Goal: Task Accomplishment & Management: Complete application form

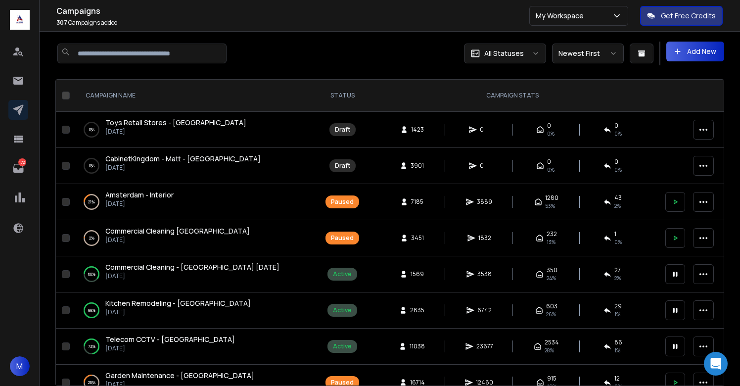
click at [154, 159] on span "CabinetKingdom - Matt - [GEOGRAPHIC_DATA]" at bounding box center [182, 158] width 155 height 9
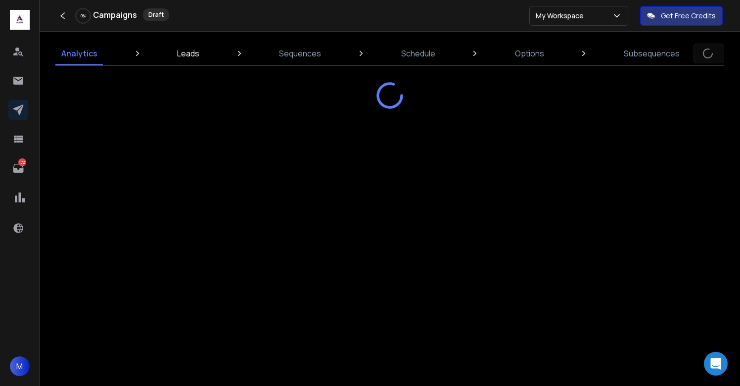
click at [183, 46] on link "Leads" at bounding box center [188, 54] width 34 height 24
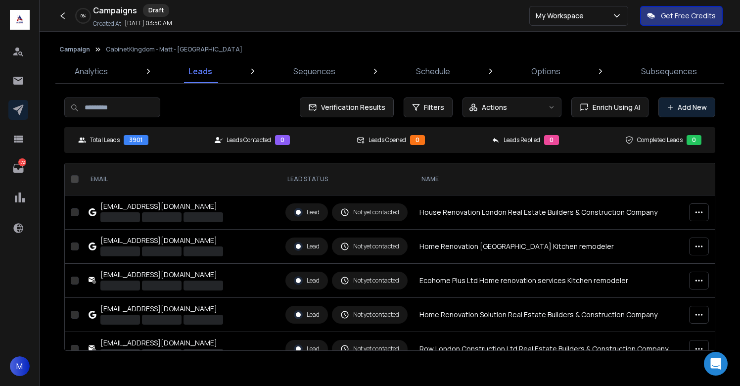
click at [674, 114] on button "Add New" at bounding box center [686, 107] width 57 height 20
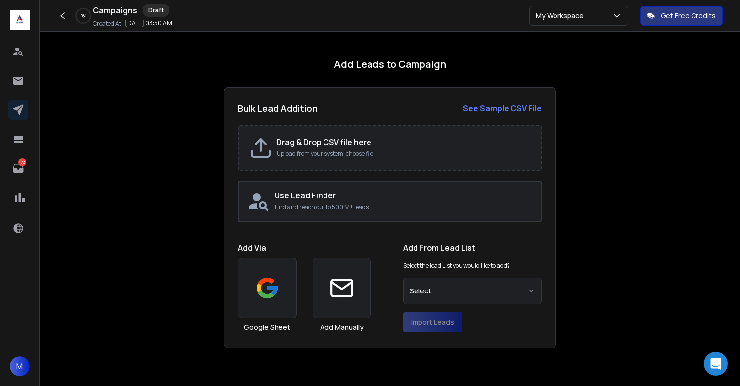
click at [330, 143] on h2 "Drag & Drop CSV file here" at bounding box center [404, 142] width 254 height 12
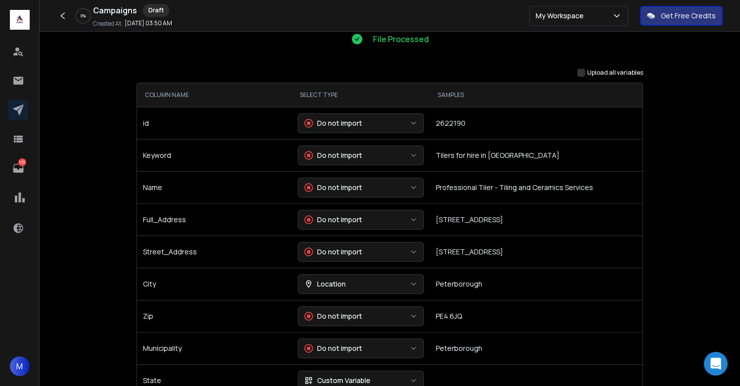
scroll to position [107, 0]
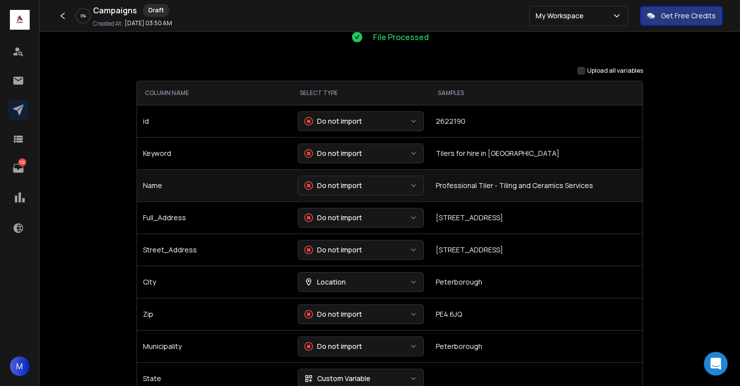
click at [373, 183] on button "Do not import" at bounding box center [361, 186] width 126 height 20
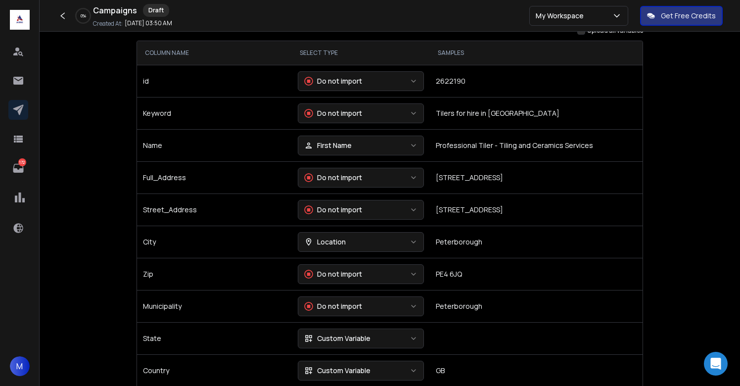
scroll to position [159, 0]
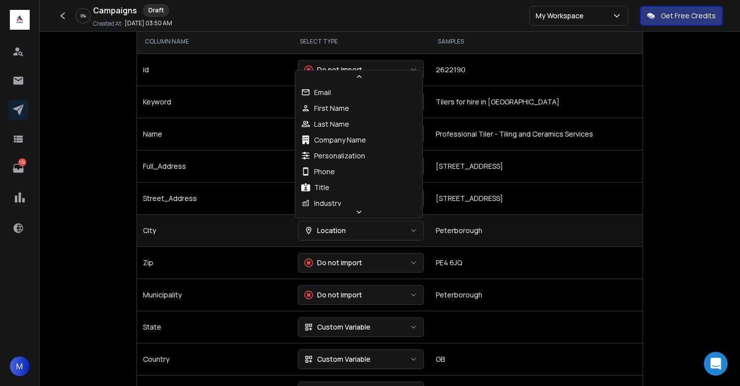
click at [331, 233] on div "Location" at bounding box center [325, 231] width 42 height 10
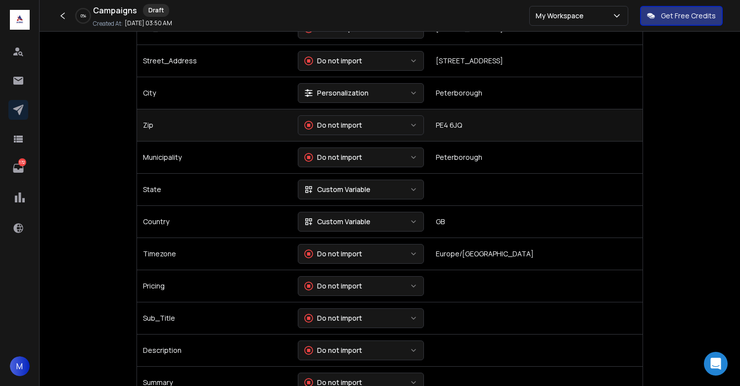
scroll to position [297, 0]
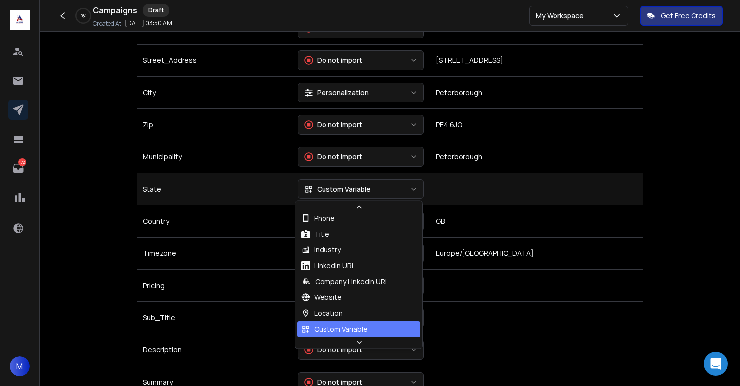
click at [356, 185] on div "Custom Variable" at bounding box center [337, 189] width 66 height 10
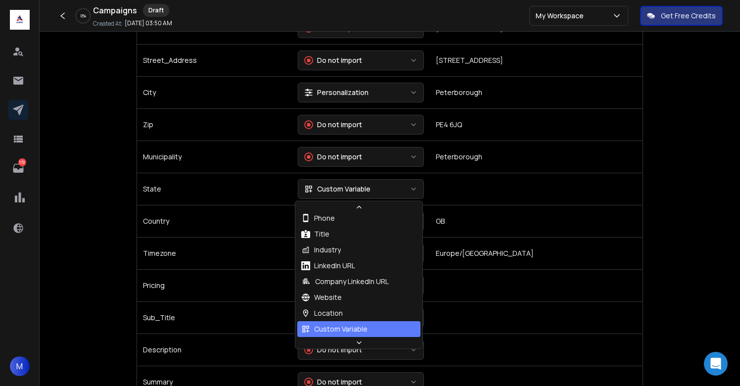
scroll to position [90, 0]
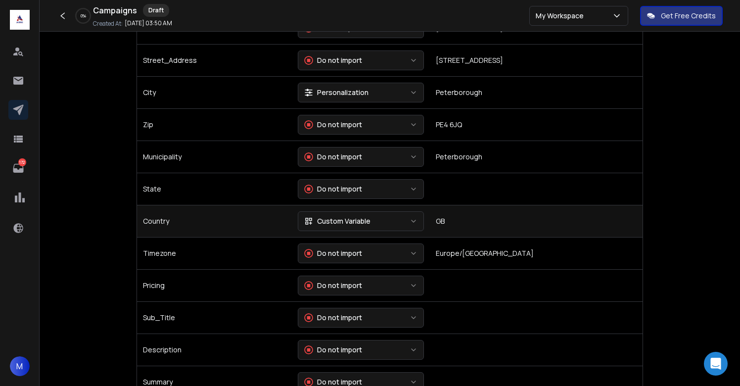
click at [339, 227] on button "Custom Variable" at bounding box center [361, 221] width 126 height 20
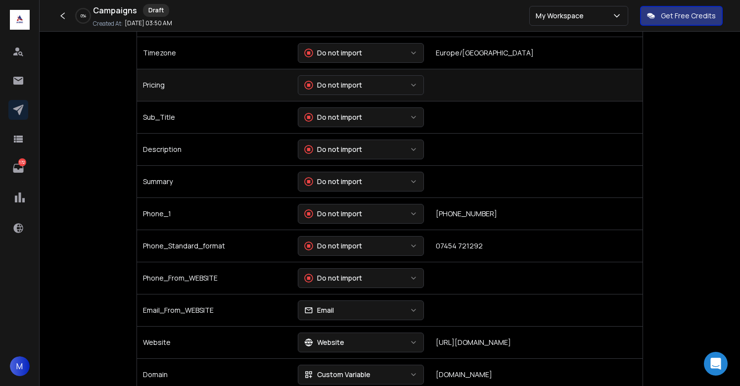
scroll to position [502, 0]
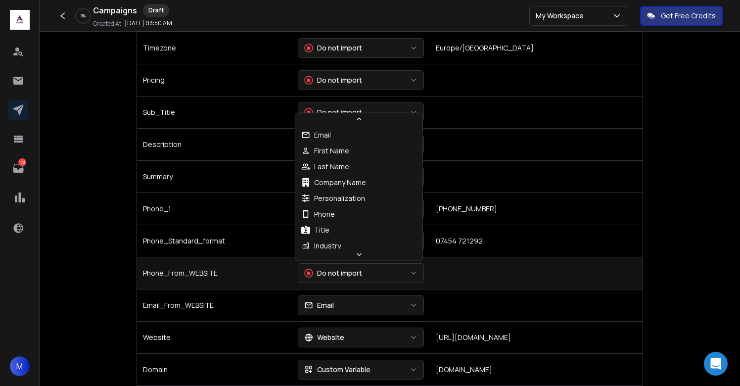
click at [344, 277] on div "Do not import" at bounding box center [333, 273] width 58 height 10
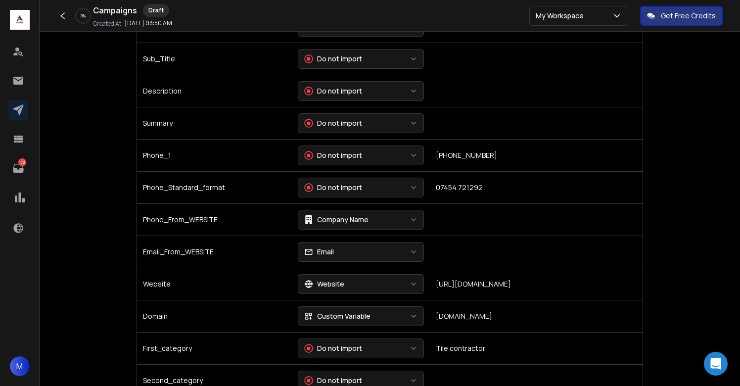
scroll to position [560, 0]
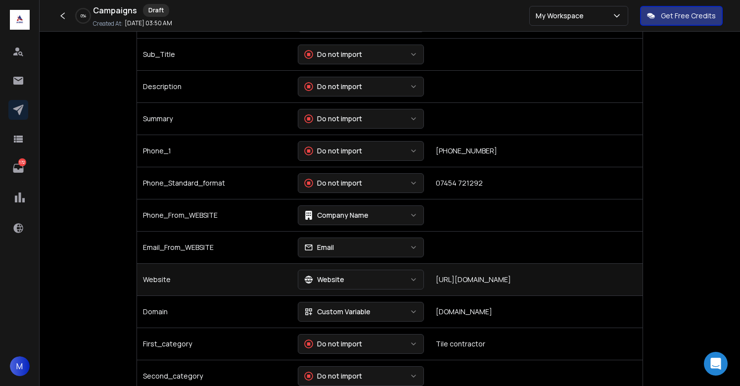
click at [340, 277] on div "Website" at bounding box center [324, 280] width 40 height 10
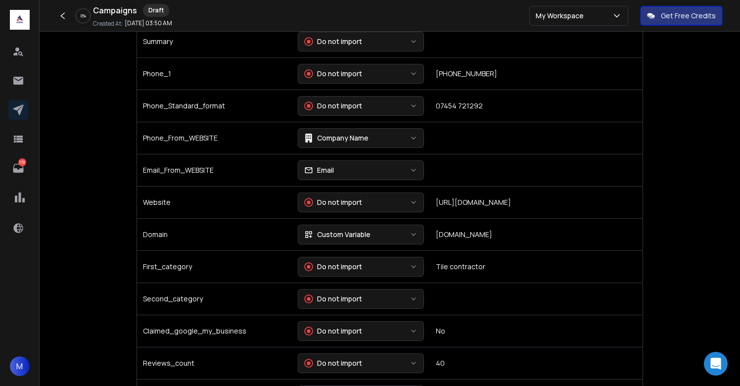
scroll to position [645, 0]
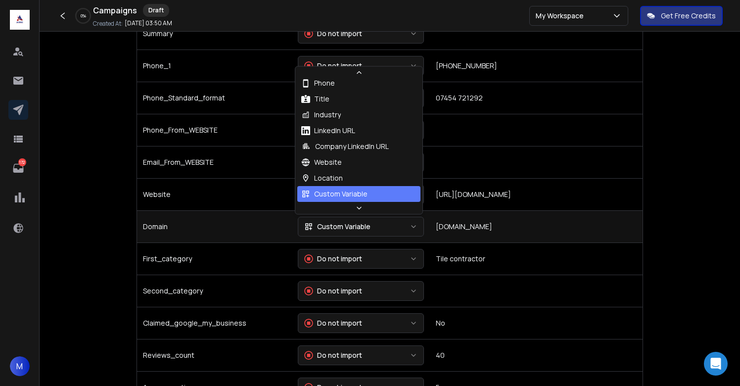
click at [344, 230] on div "Custom Variable" at bounding box center [337, 227] width 66 height 10
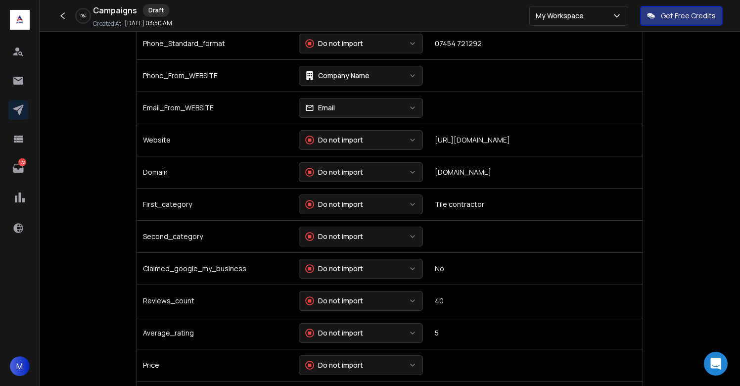
scroll to position [703, 0]
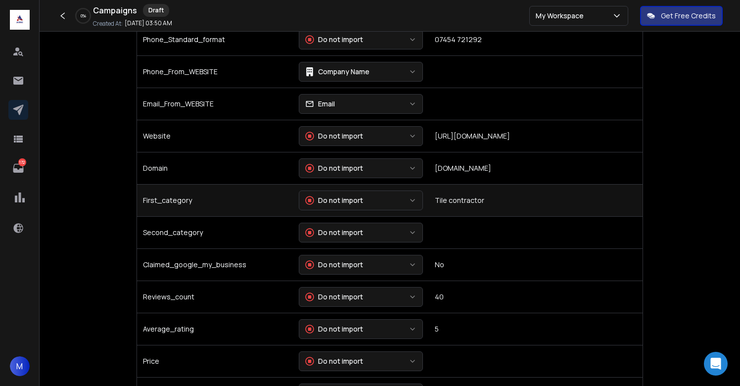
click at [344, 201] on div "Do not import" at bounding box center [334, 200] width 58 height 10
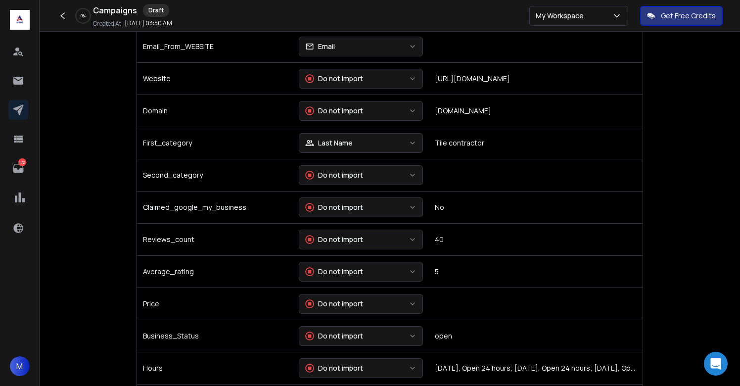
scroll to position [764, 0]
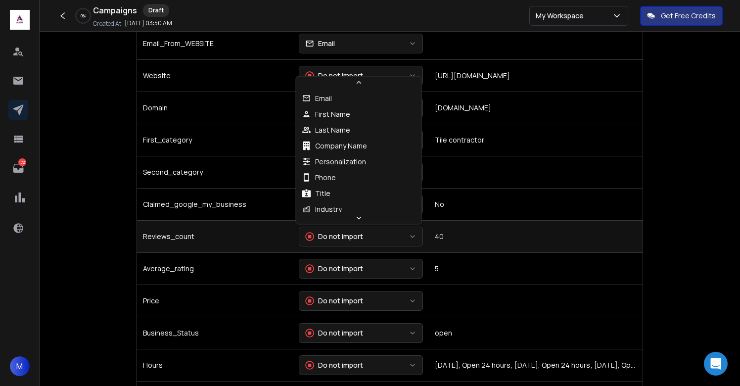
click at [341, 234] on div "Do not import" at bounding box center [334, 237] width 58 height 10
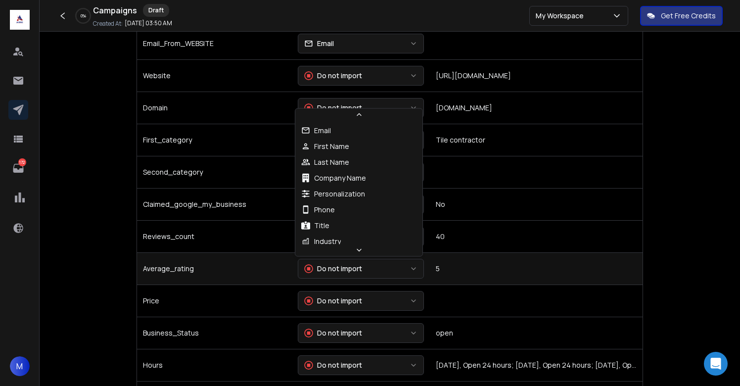
click at [344, 265] on div "Do not import" at bounding box center [333, 269] width 58 height 10
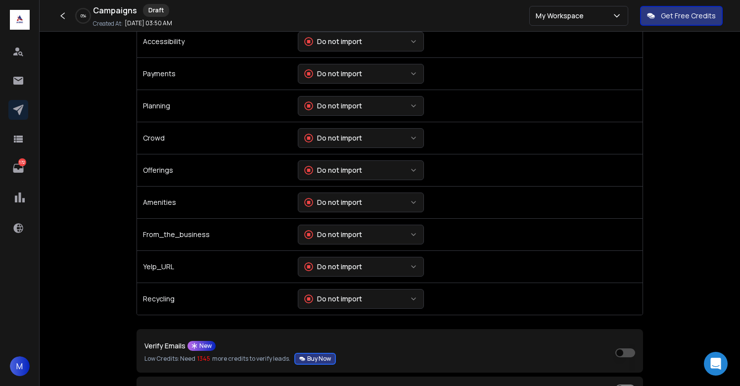
scroll to position [2134, 0]
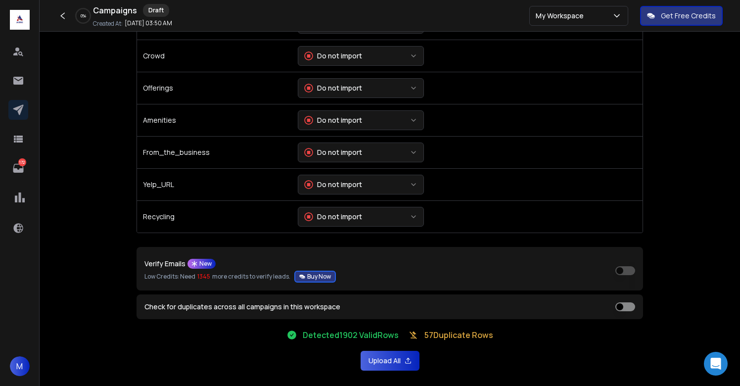
click at [380, 359] on button "Upload All" at bounding box center [390, 361] width 59 height 20
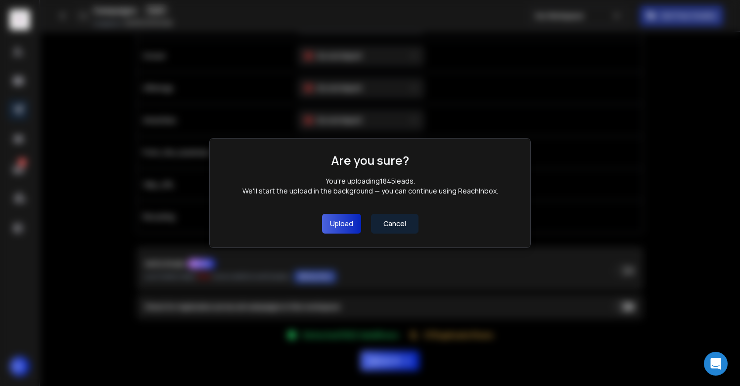
click at [344, 222] on button "Upload" at bounding box center [341, 224] width 39 height 20
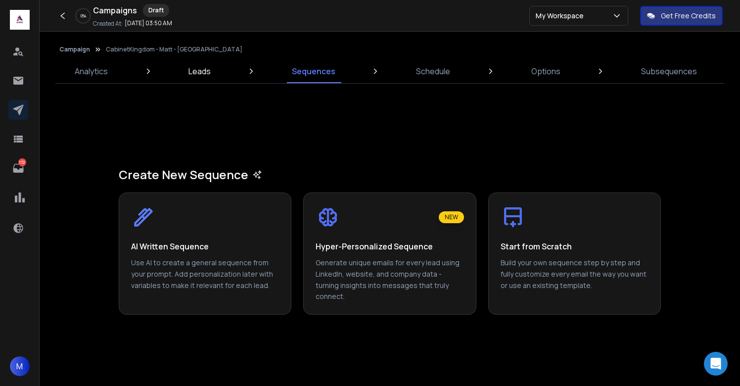
click at [203, 78] on link "Leads" at bounding box center [200, 71] width 34 height 24
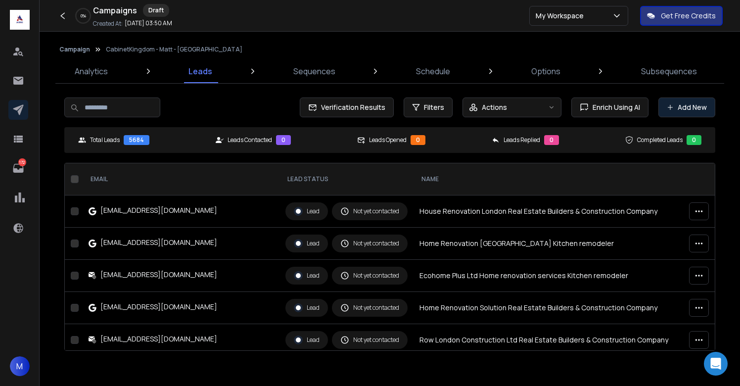
click at [699, 103] on button "Add New" at bounding box center [686, 107] width 57 height 20
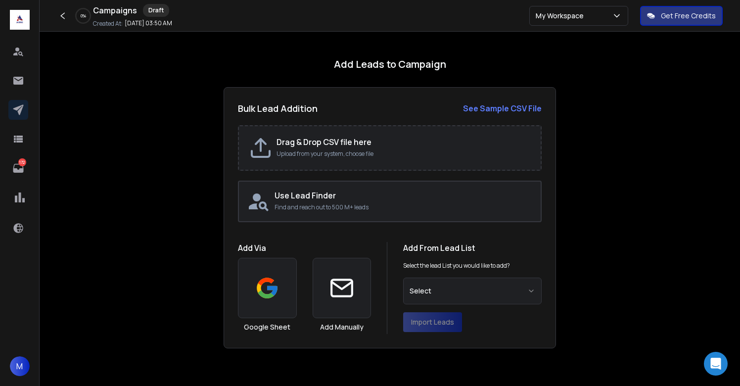
click at [363, 157] on p "Upload from your system, choose file" at bounding box center [404, 154] width 254 height 8
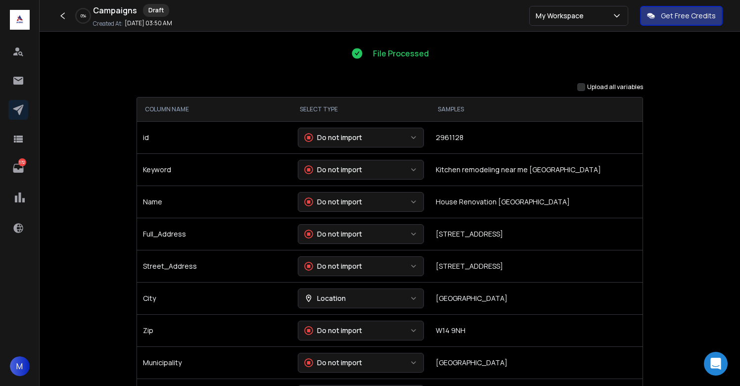
scroll to position [92, 0]
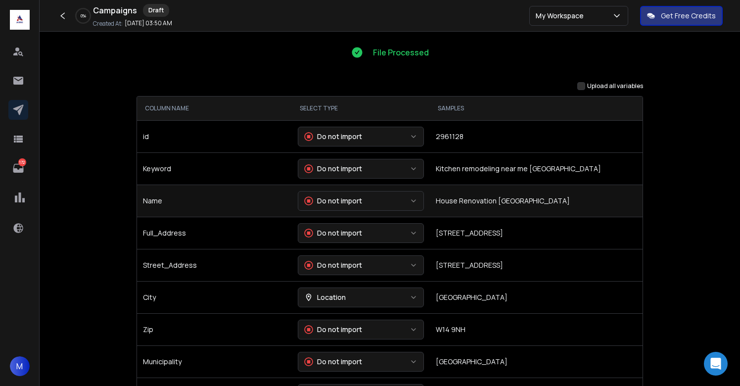
click at [332, 200] on div "Do not import" at bounding box center [333, 201] width 58 height 10
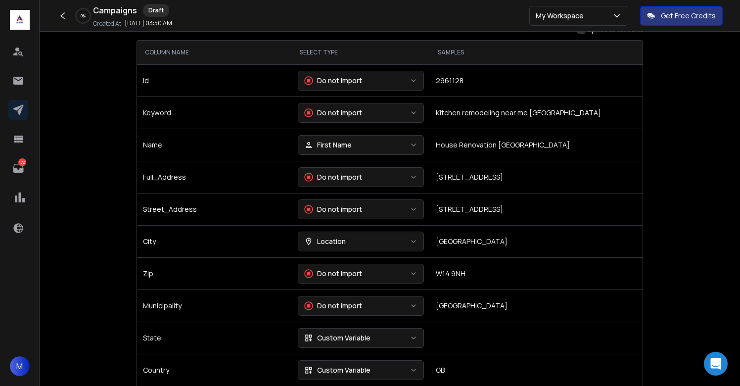
scroll to position [149, 0]
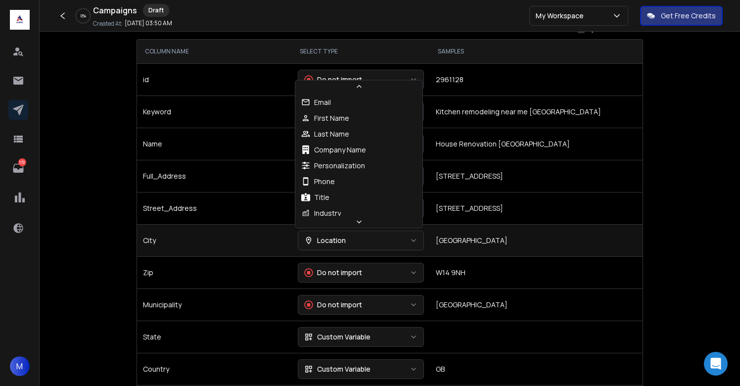
click at [337, 240] on div "Location" at bounding box center [325, 240] width 42 height 10
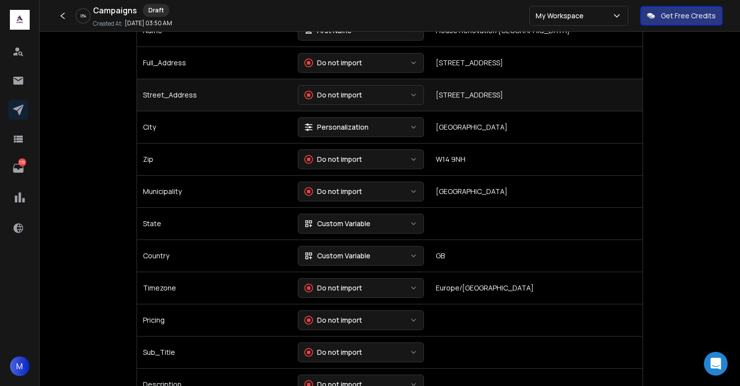
scroll to position [265, 0]
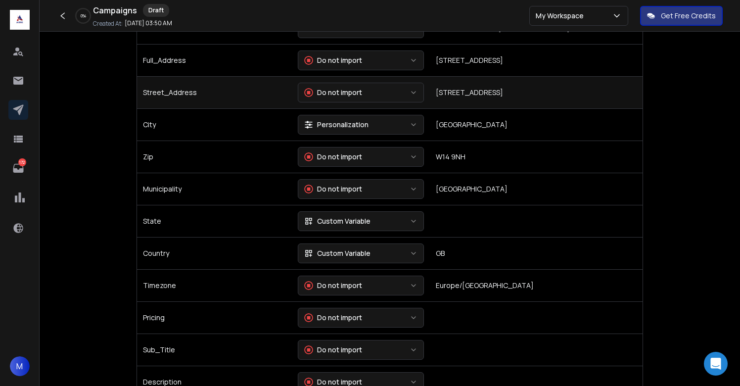
click at [366, 218] on div "Custom Variable" at bounding box center [337, 221] width 66 height 10
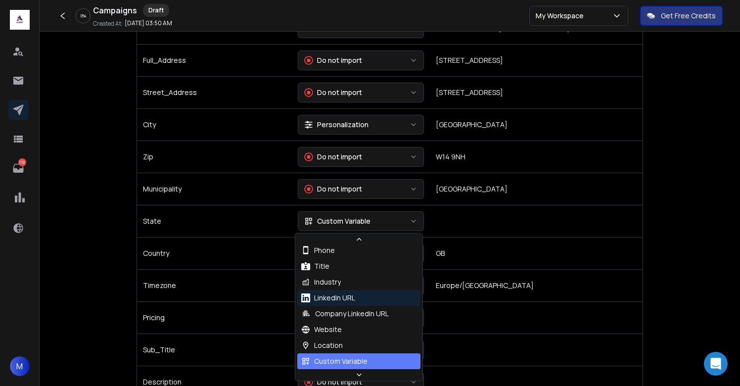
scroll to position [90, 0]
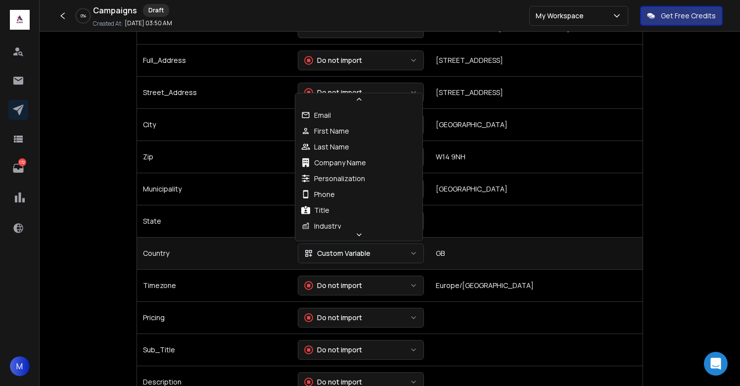
click at [347, 253] on div "Custom Variable" at bounding box center [337, 253] width 66 height 10
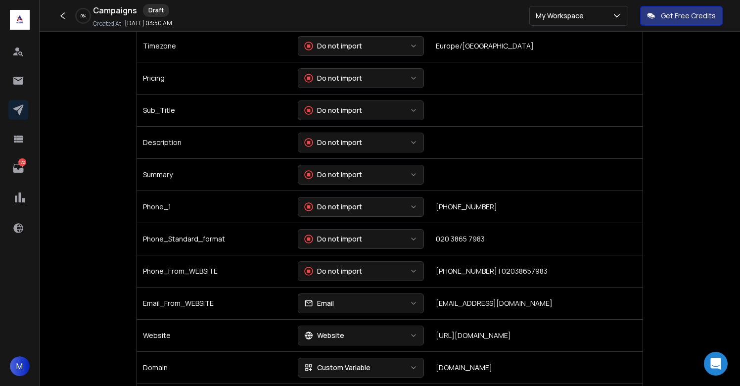
scroll to position [505, 0]
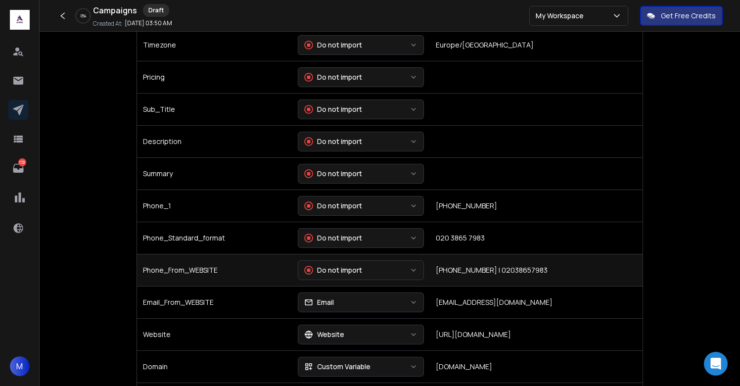
click at [360, 267] on button "Do not import" at bounding box center [361, 270] width 126 height 20
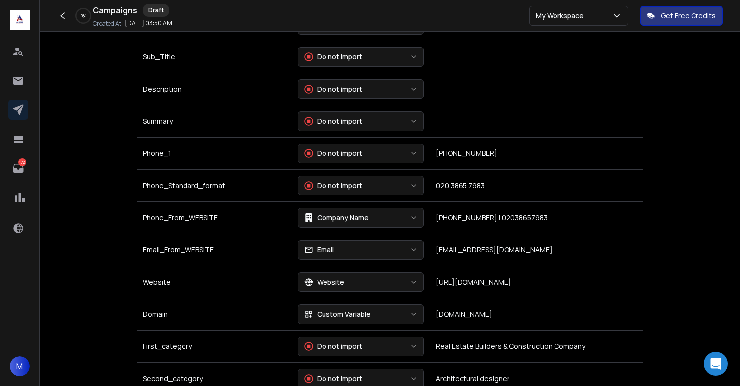
scroll to position [557, 0]
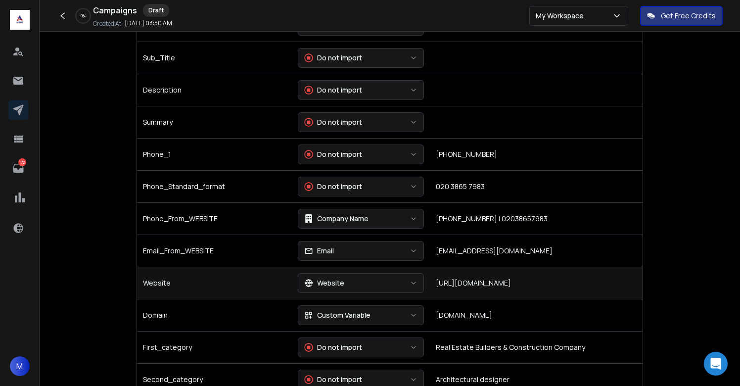
click at [338, 286] on div "Website" at bounding box center [324, 283] width 40 height 10
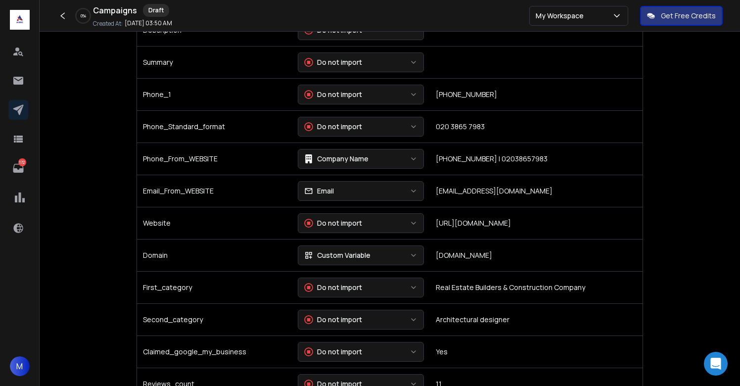
scroll to position [617, 0]
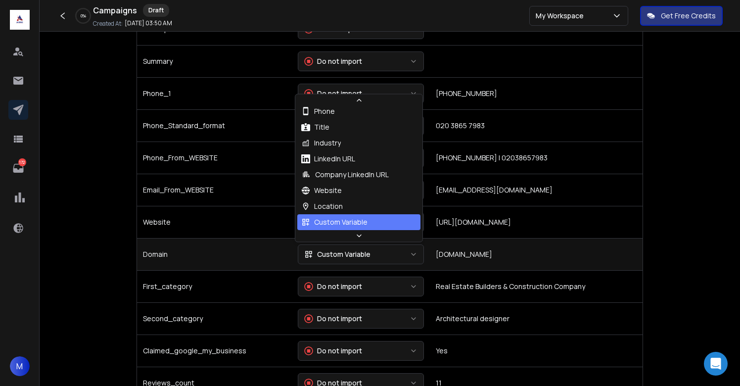
click at [338, 251] on div "Custom Variable" at bounding box center [337, 254] width 66 height 10
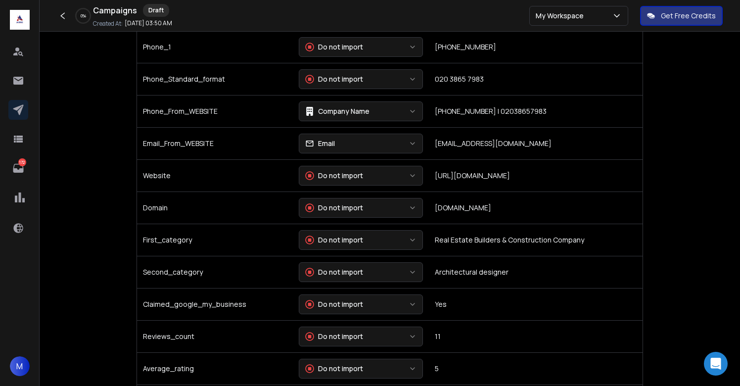
scroll to position [674, 0]
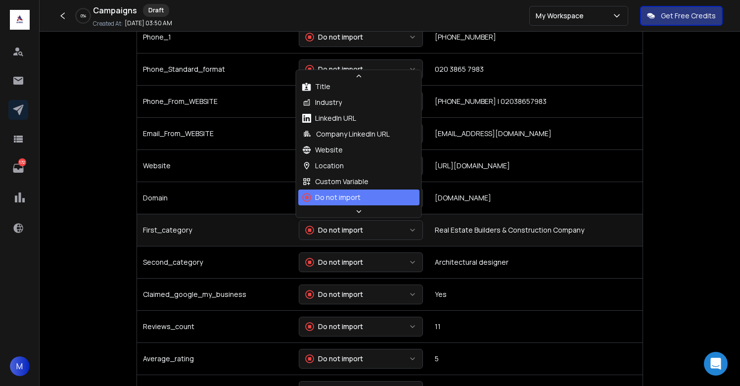
click at [340, 227] on div "Do not import" at bounding box center [334, 230] width 58 height 10
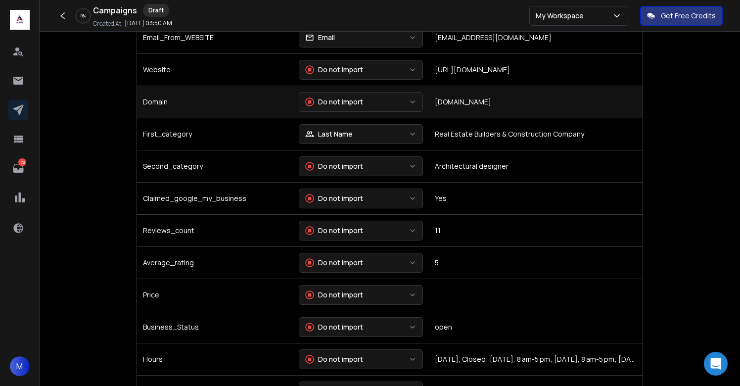
scroll to position [772, 0]
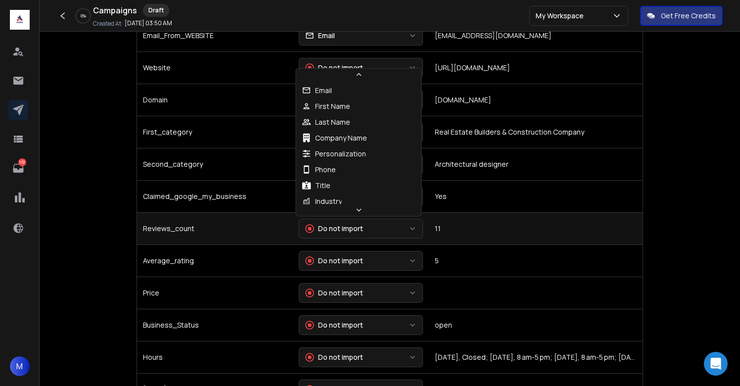
click at [333, 223] on button "Do not import" at bounding box center [361, 229] width 124 height 20
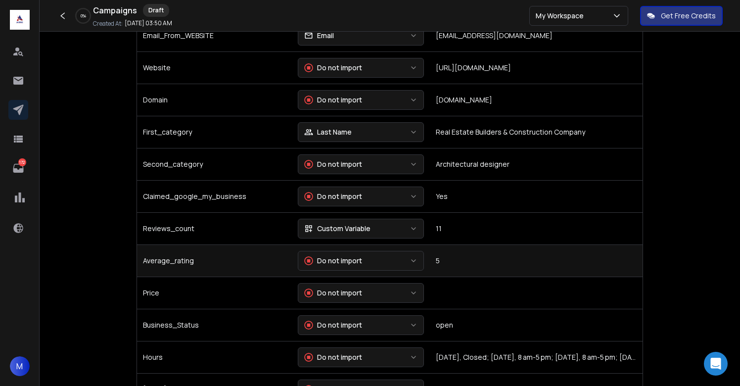
click at [344, 265] on div "Do not import" at bounding box center [333, 261] width 58 height 10
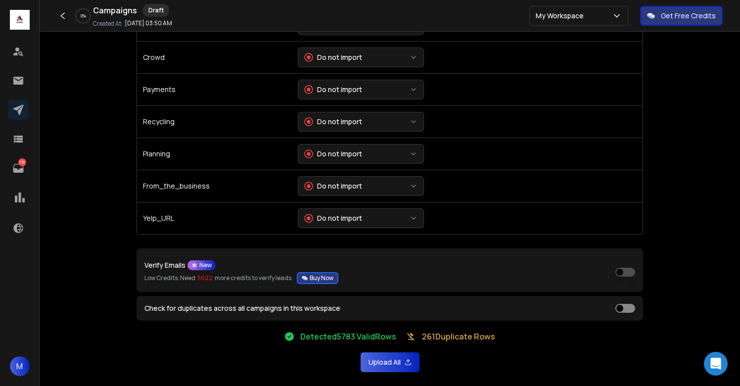
scroll to position [2166, 0]
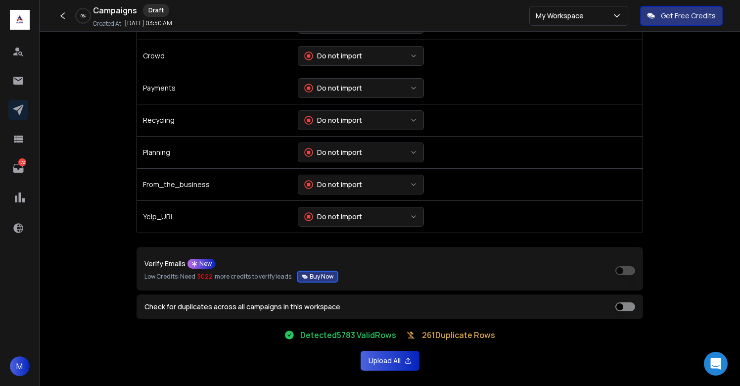
click at [379, 357] on button "Upload All" at bounding box center [390, 361] width 59 height 20
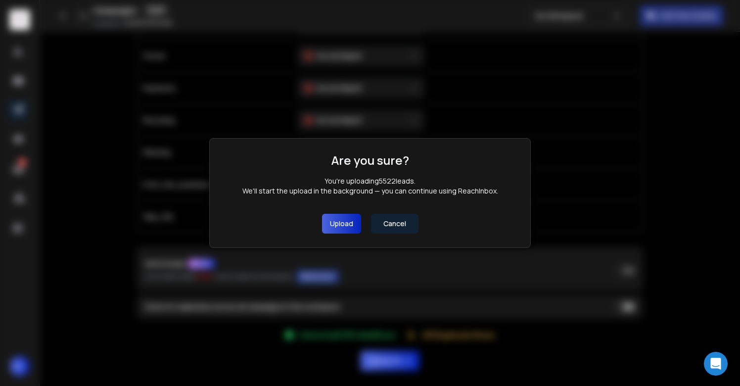
click at [343, 222] on button "Upload" at bounding box center [341, 224] width 39 height 20
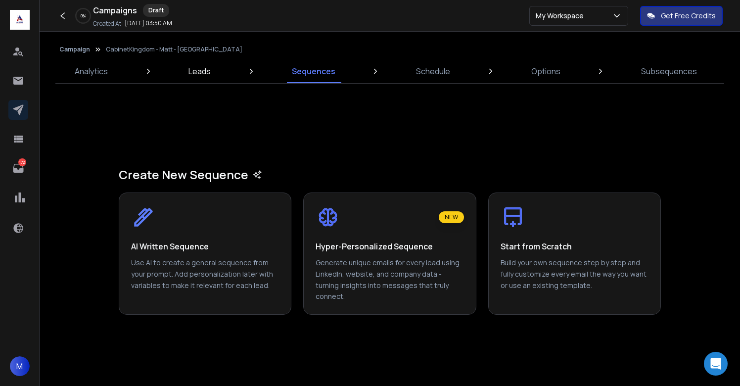
click at [201, 75] on p "Leads" at bounding box center [199, 71] width 22 height 12
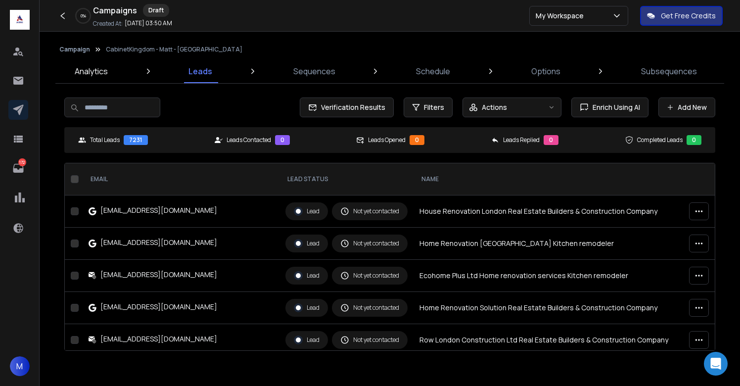
click at [88, 75] on p "Analytics" at bounding box center [91, 71] width 33 height 12
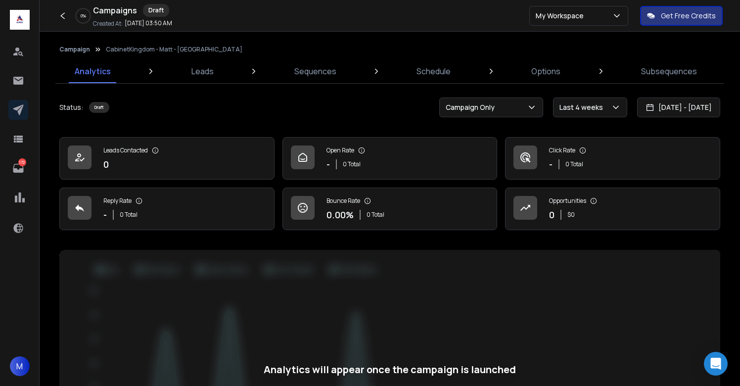
click at [409, 23] on div "0 % Campaigns Draft Created At: [DATE] 03:50 AM My Workspace Get Free Credits" at bounding box center [370, 16] width 740 height 32
click at [421, 27] on div "0 % Campaigns Draft Created At: [DATE] 03:50 AM My Workspace Get Free Credits" at bounding box center [370, 16] width 740 height 32
click at [360, 118] on div "Status: Draft Campaign Only Last 4 weeks [DATE] - [DATE] Leads Contacted 0 Open…" at bounding box center [389, 371] width 661 height 548
